Goal: Communication & Community: Answer question/provide support

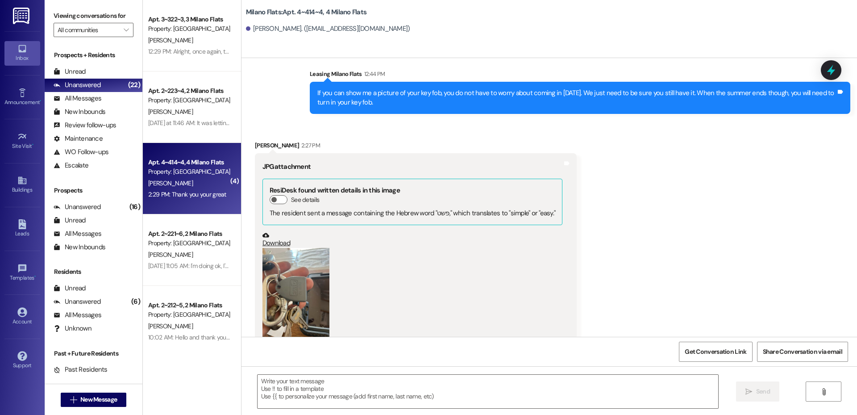
scroll to position [8010, 0]
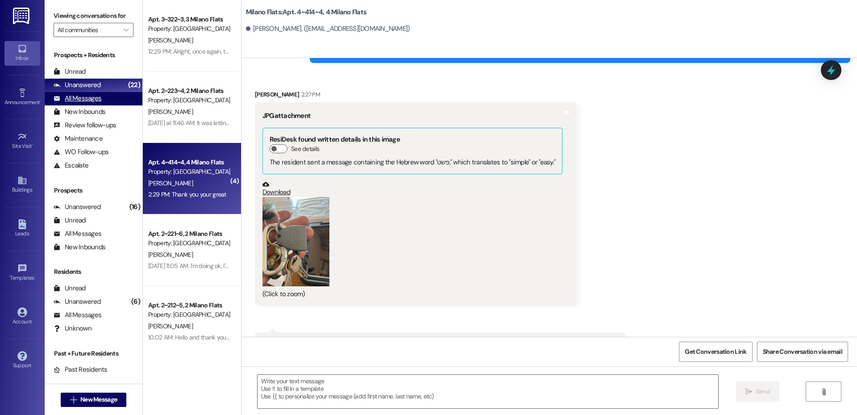
click at [91, 96] on div "All Messages" at bounding box center [78, 98] width 48 height 9
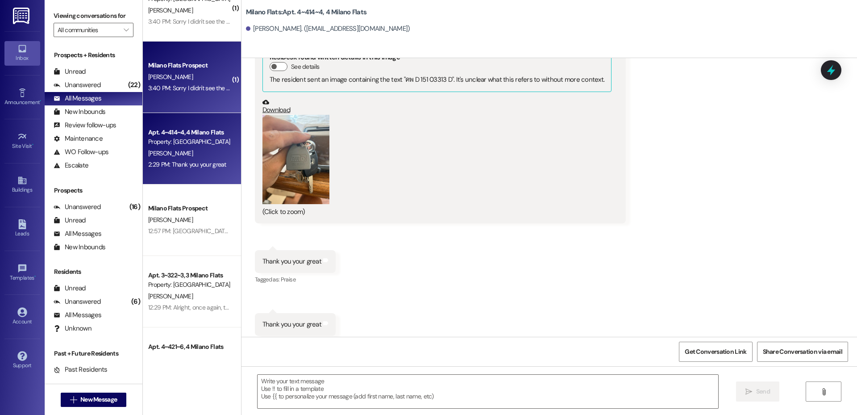
scroll to position [0, 0]
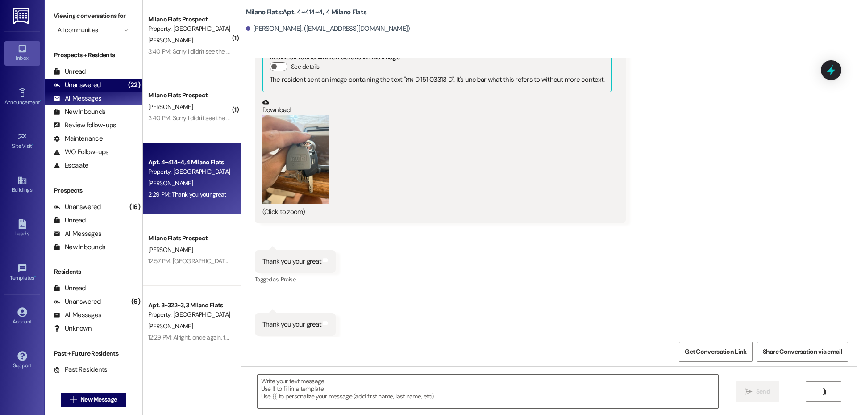
click at [100, 85] on div "Unanswered (22)" at bounding box center [94, 85] width 98 height 13
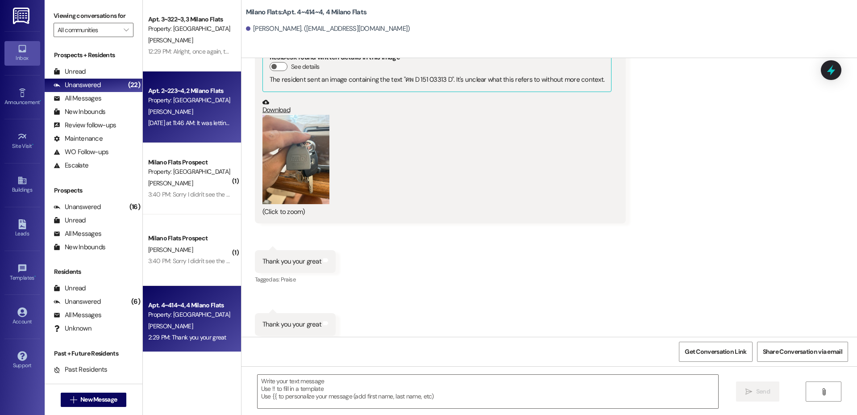
click at [192, 117] on div "[PERSON_NAME]" at bounding box center [189, 111] width 84 height 11
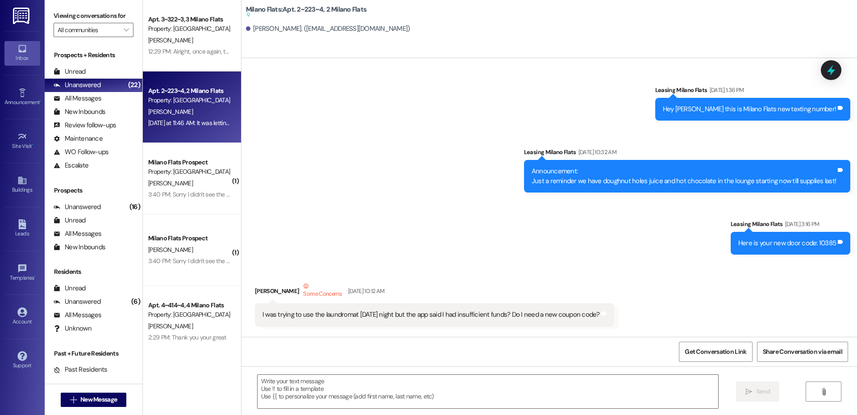
scroll to position [30641, 0]
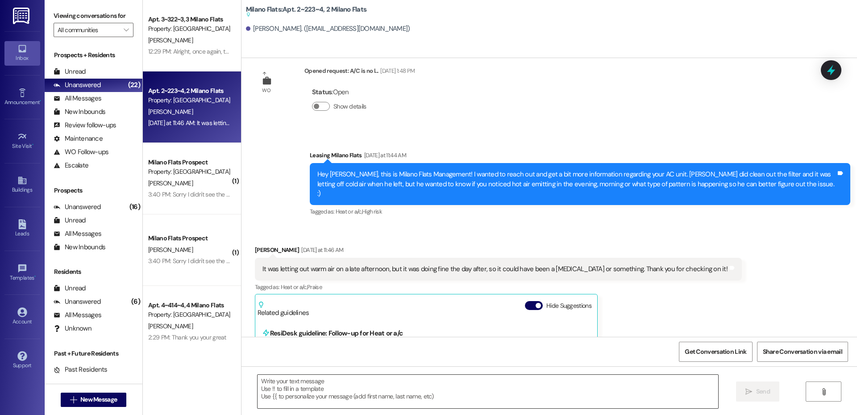
click at [322, 390] on textarea at bounding box center [488, 391] width 461 height 33
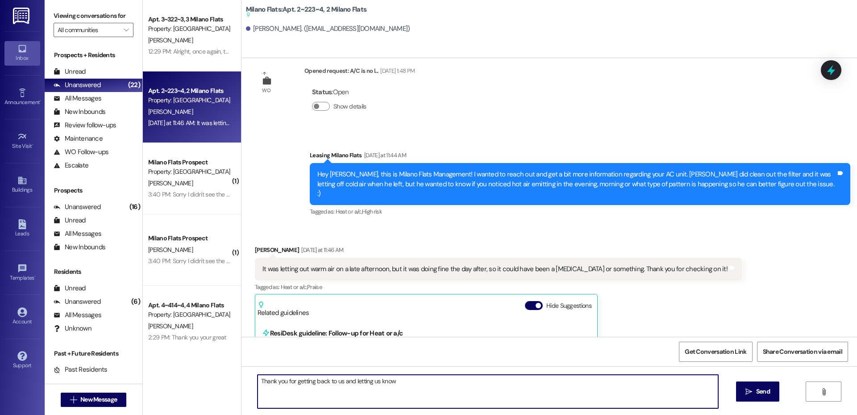
type textarea "Thank you for getting back to us and letting us know!"
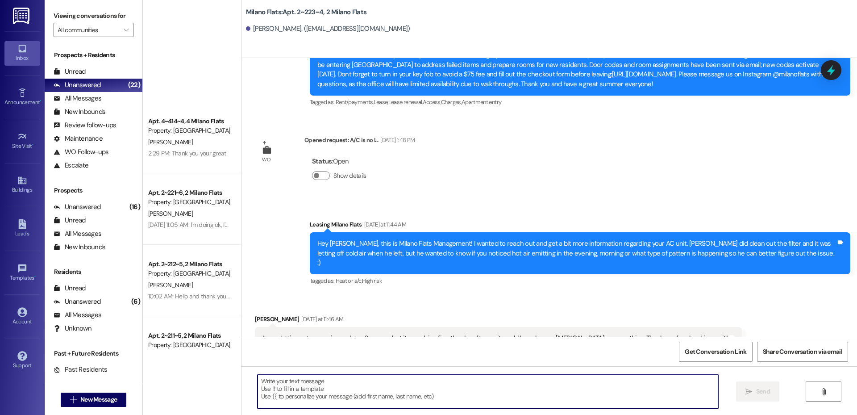
scroll to position [417, 0]
